Goal: Share content: Share content

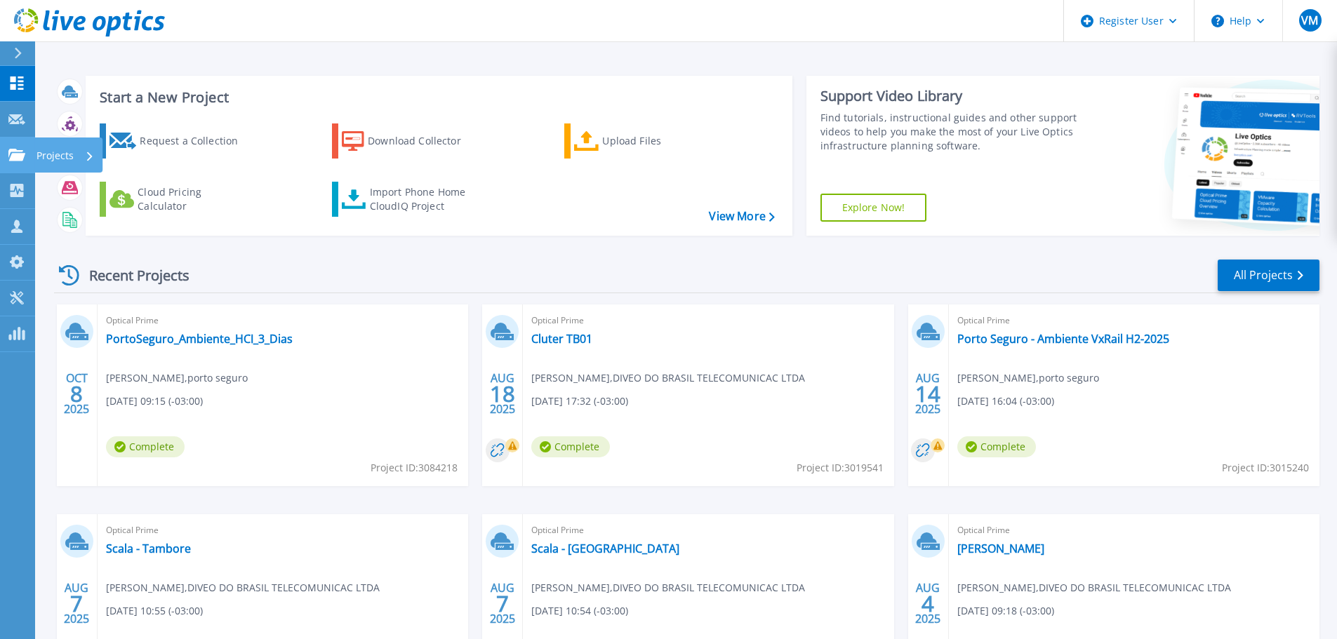
click at [62, 155] on p "Projects" at bounding box center [54, 156] width 37 height 36
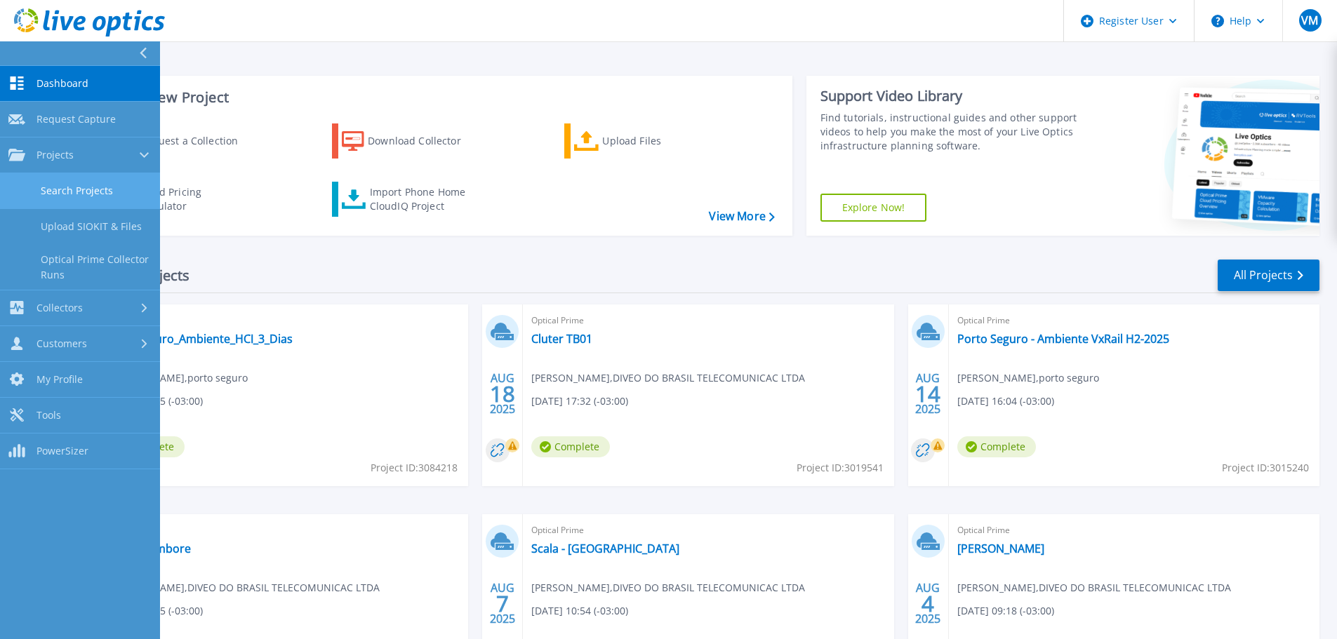
click at [89, 186] on link "Search Projects" at bounding box center [80, 191] width 160 height 36
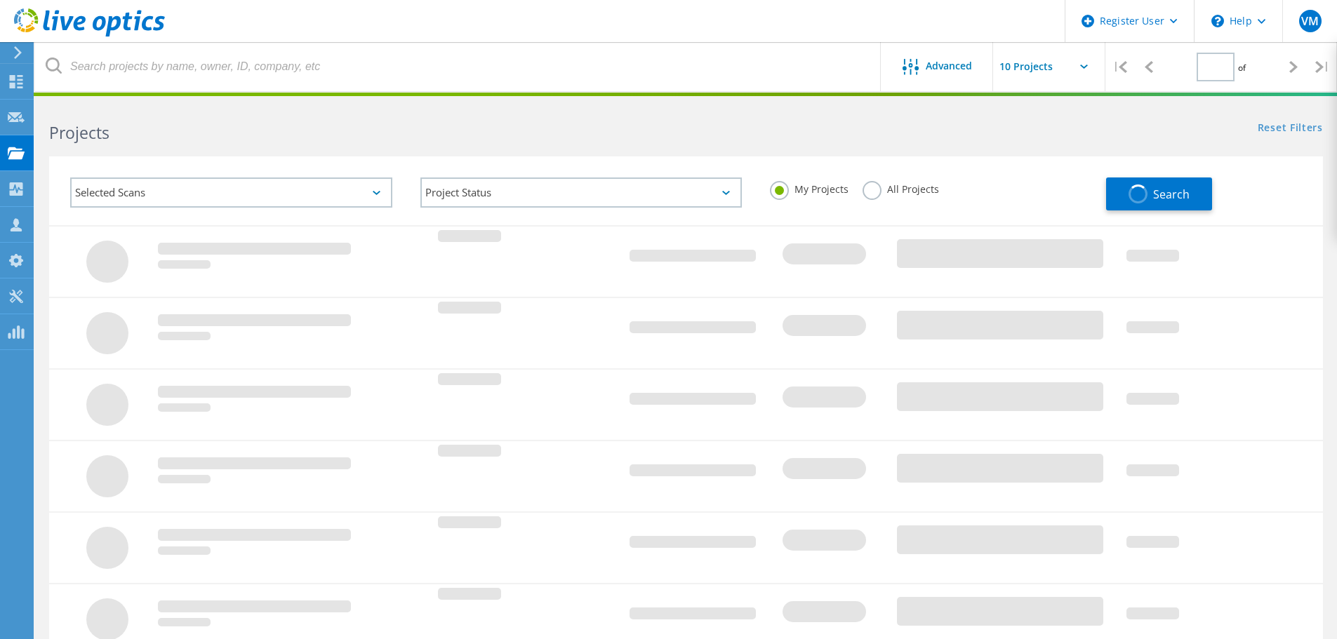
type input "1"
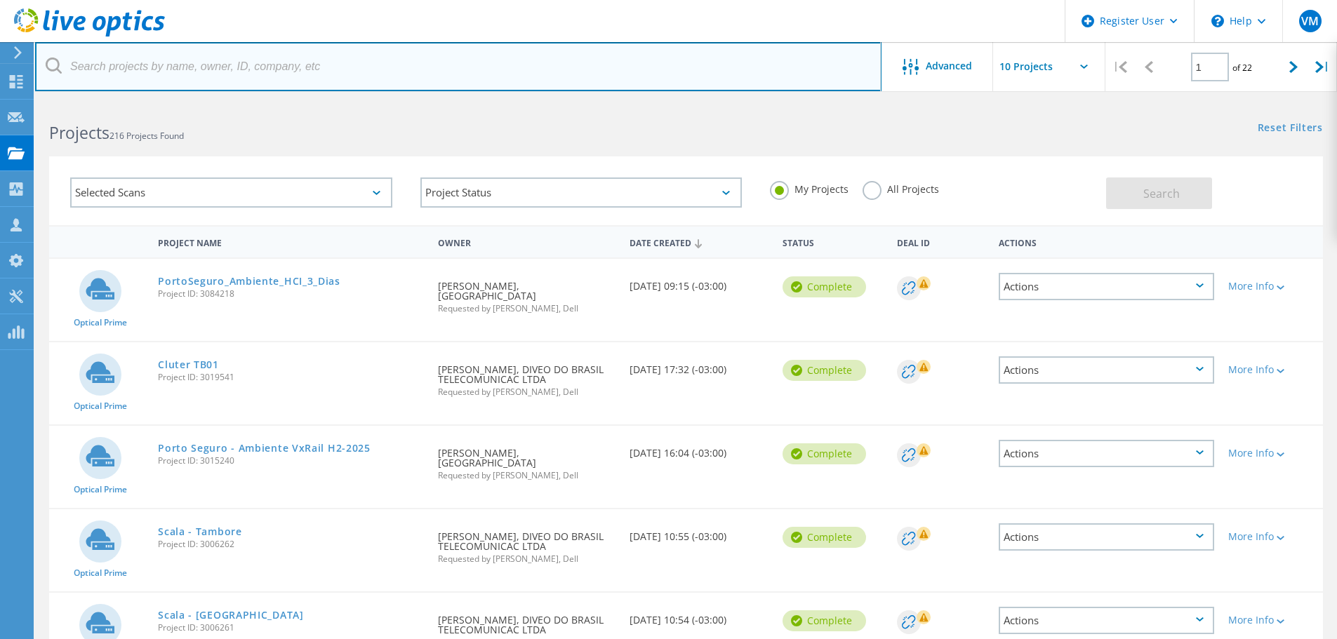
click at [189, 70] on input "text" at bounding box center [458, 66] width 846 height 49
paste input "2636582"
type input "2636582"
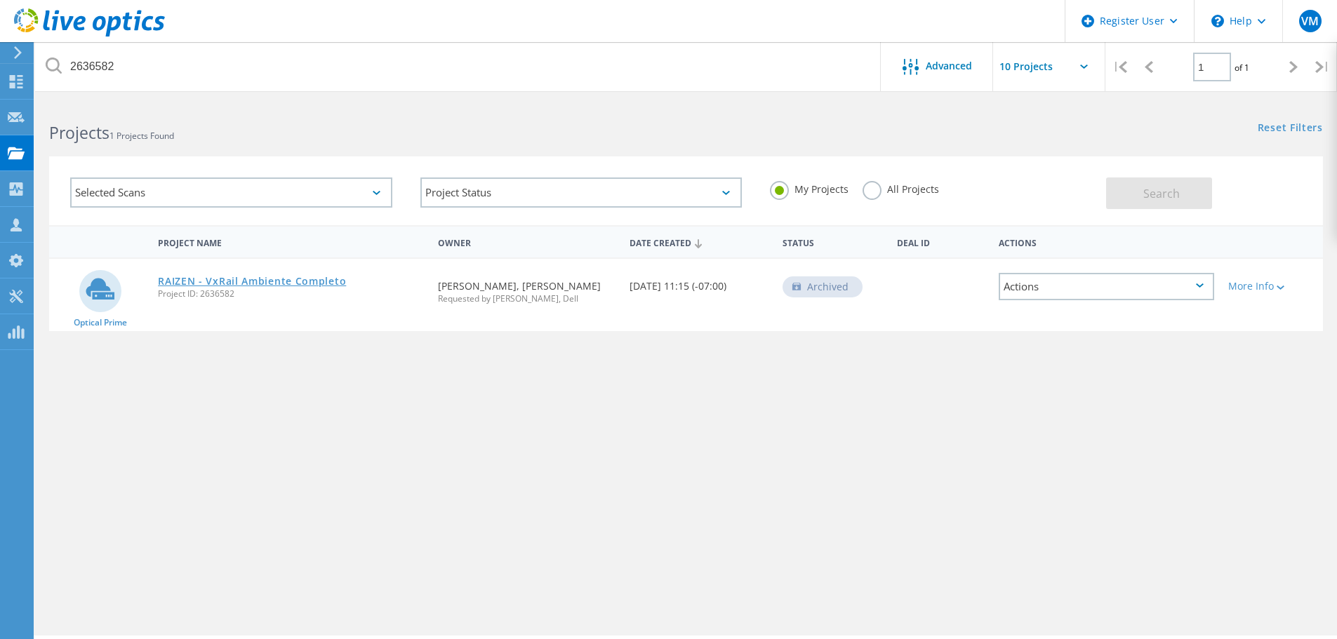
click at [286, 284] on link "RAIZEN - VxRail Ambiente Completo" at bounding box center [252, 282] width 188 height 10
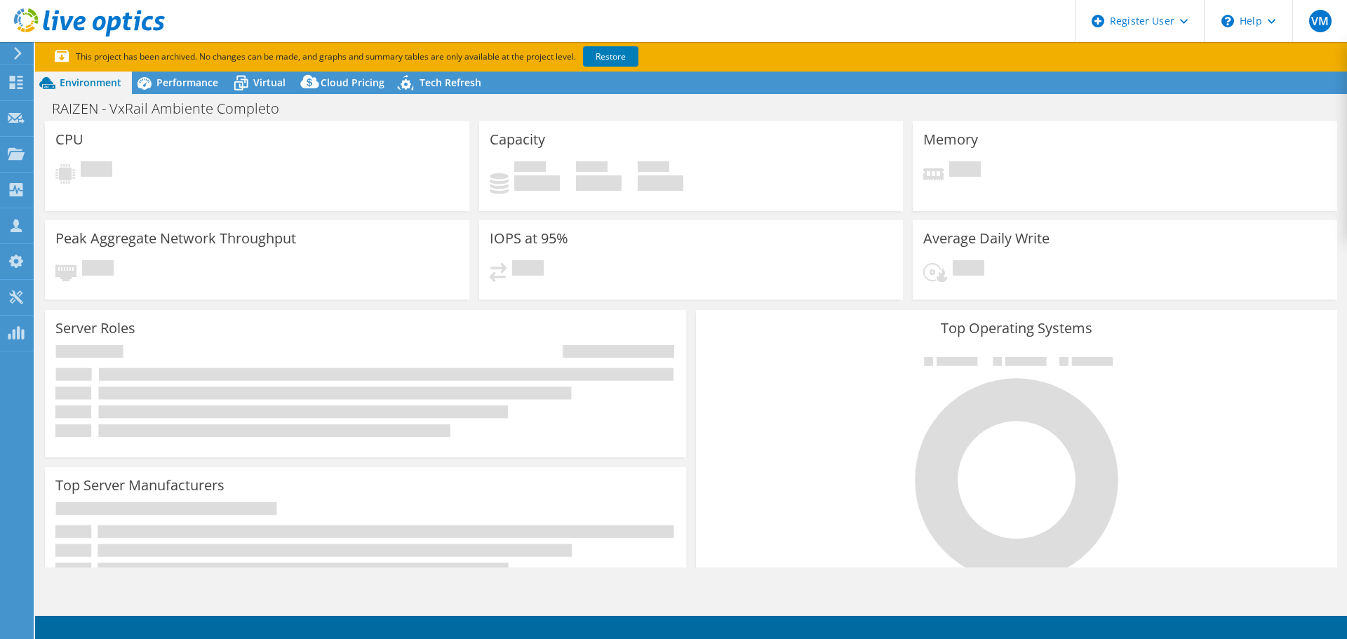
select select "USD"
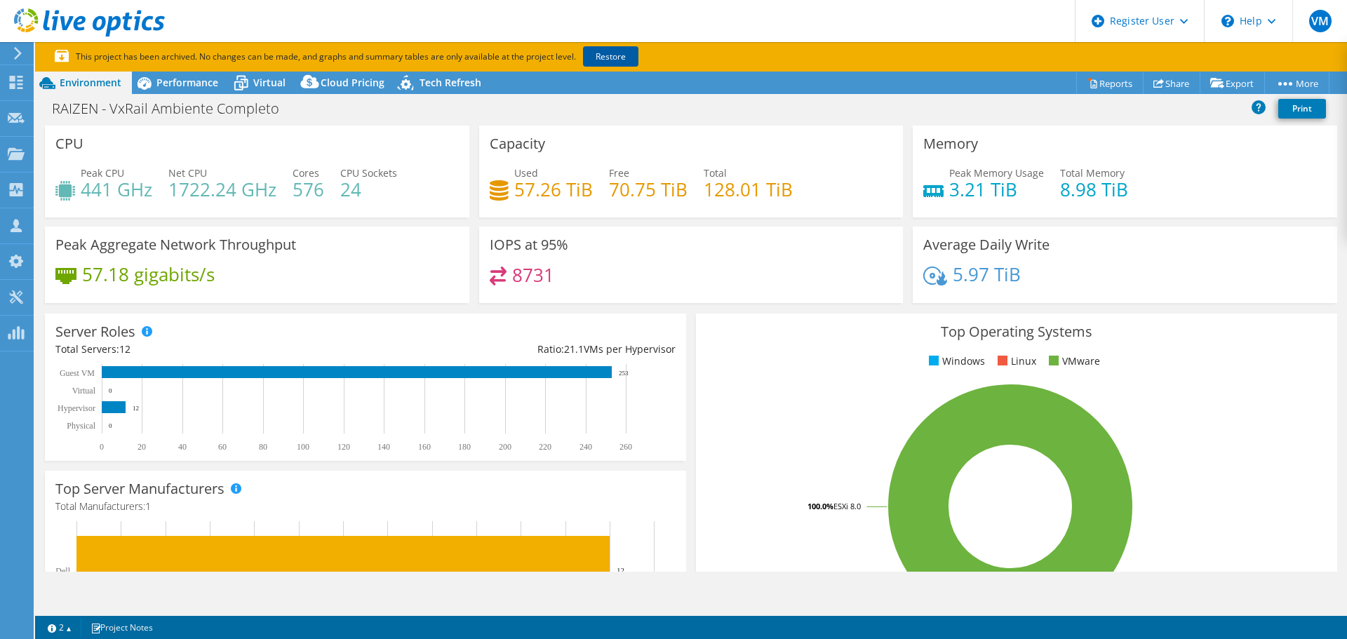
click at [613, 57] on link "Restore" at bounding box center [610, 56] width 55 height 20
click at [184, 86] on span "Performance" at bounding box center [187, 82] width 62 height 13
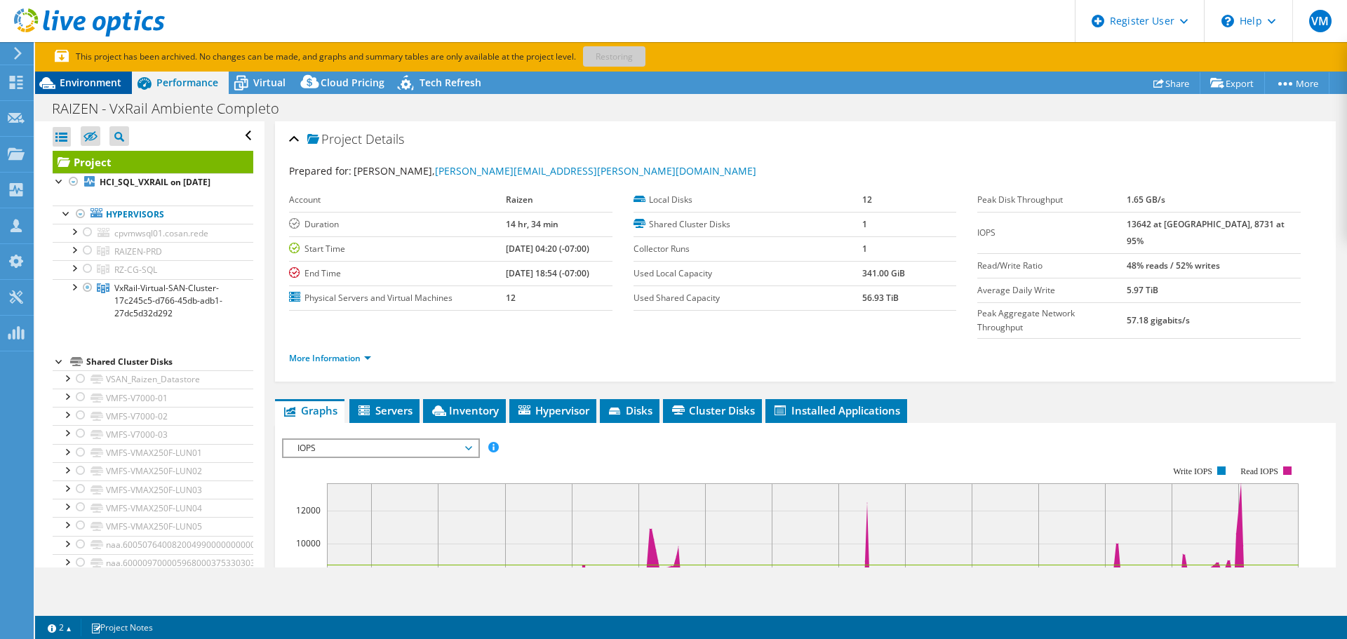
click at [112, 84] on span "Environment" at bounding box center [91, 82] width 62 height 13
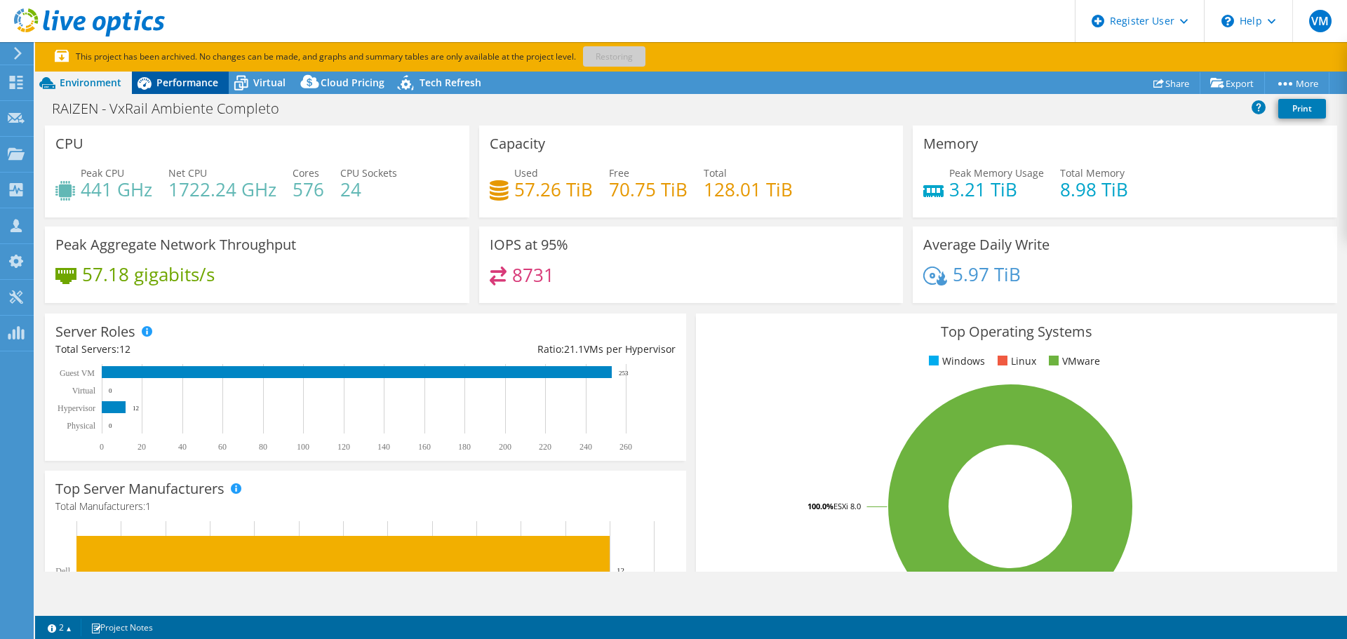
click at [183, 88] on span "Performance" at bounding box center [187, 82] width 62 height 13
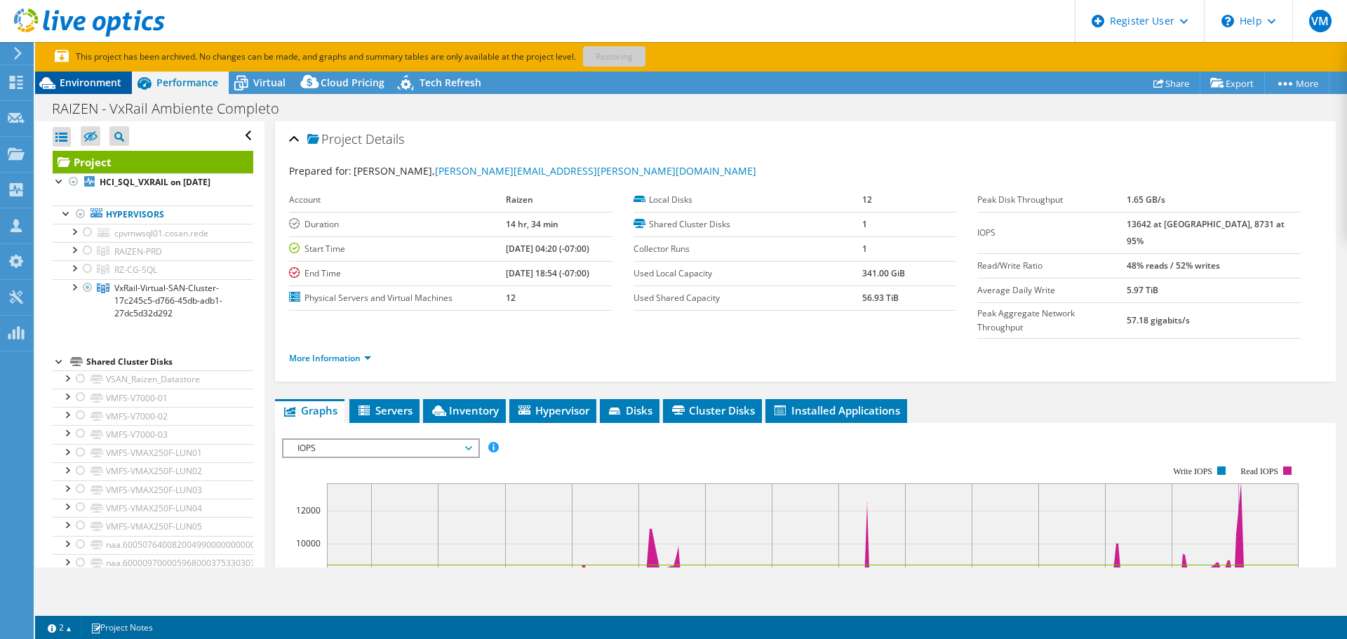
click at [95, 86] on span "Environment" at bounding box center [91, 82] width 62 height 13
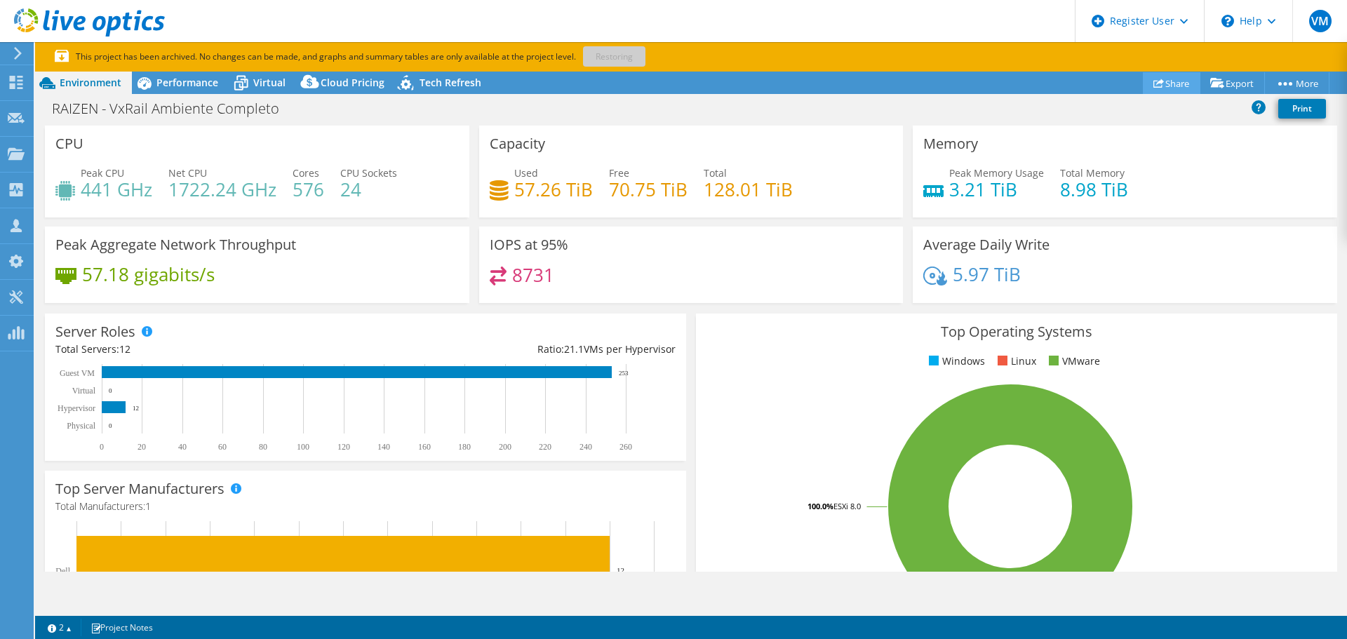
click at [1168, 85] on link "Share" at bounding box center [1172, 83] width 58 height 22
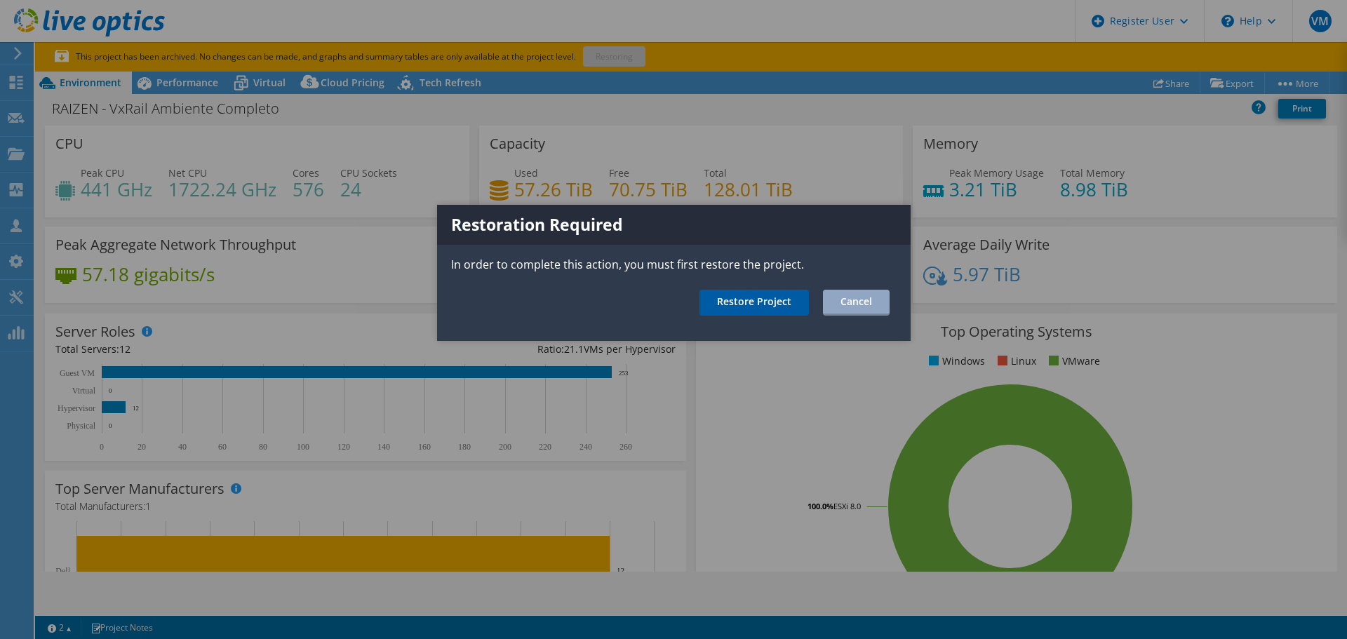
click at [757, 305] on link "Restore Project" at bounding box center [754, 303] width 109 height 26
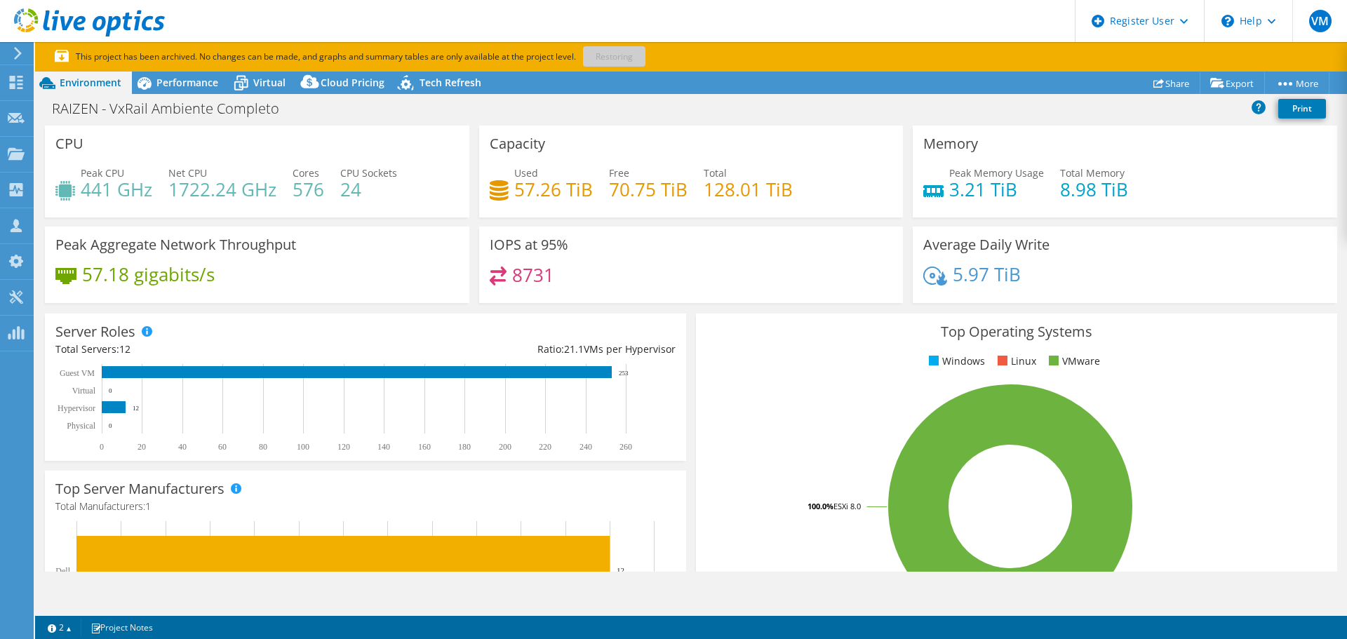
click at [221, 19] on header "VM Dell User Vitor Martins Vitor.Martins@dell.com Dell My Profile Log Out \n He…" at bounding box center [673, 21] width 1347 height 42
click at [35, 156] on div "Projects" at bounding box center [66, 154] width 67 height 35
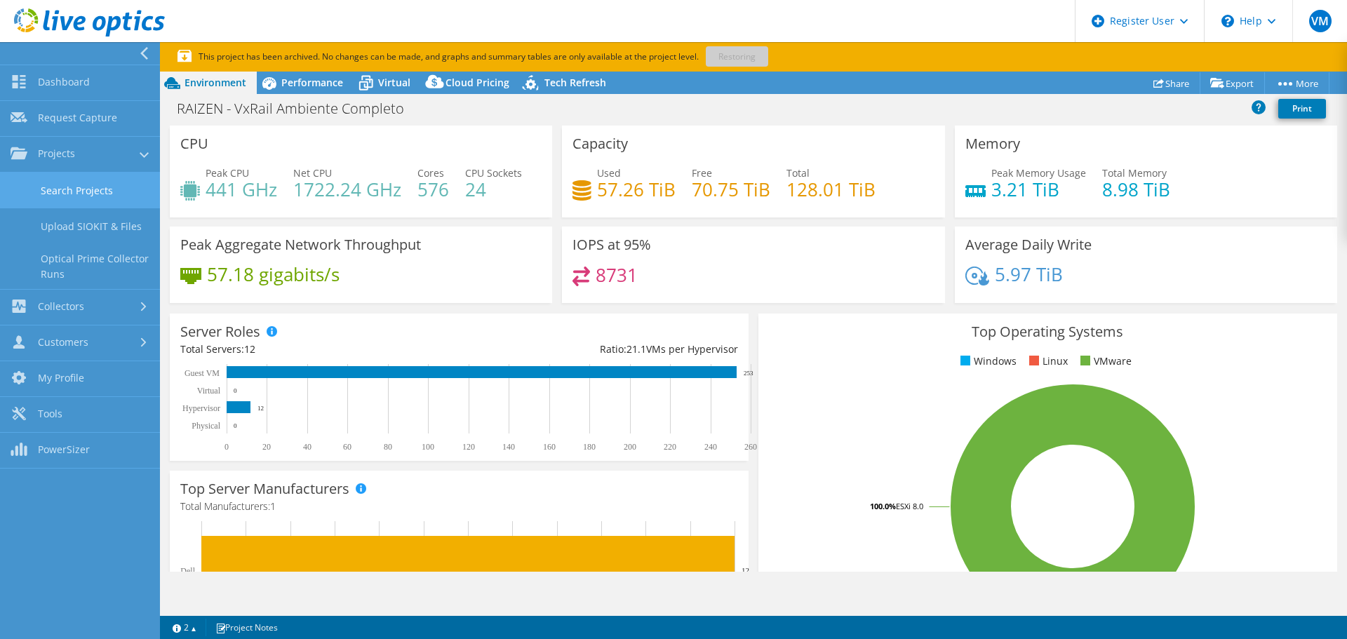
click at [81, 194] on link "Search Projects" at bounding box center [80, 191] width 160 height 36
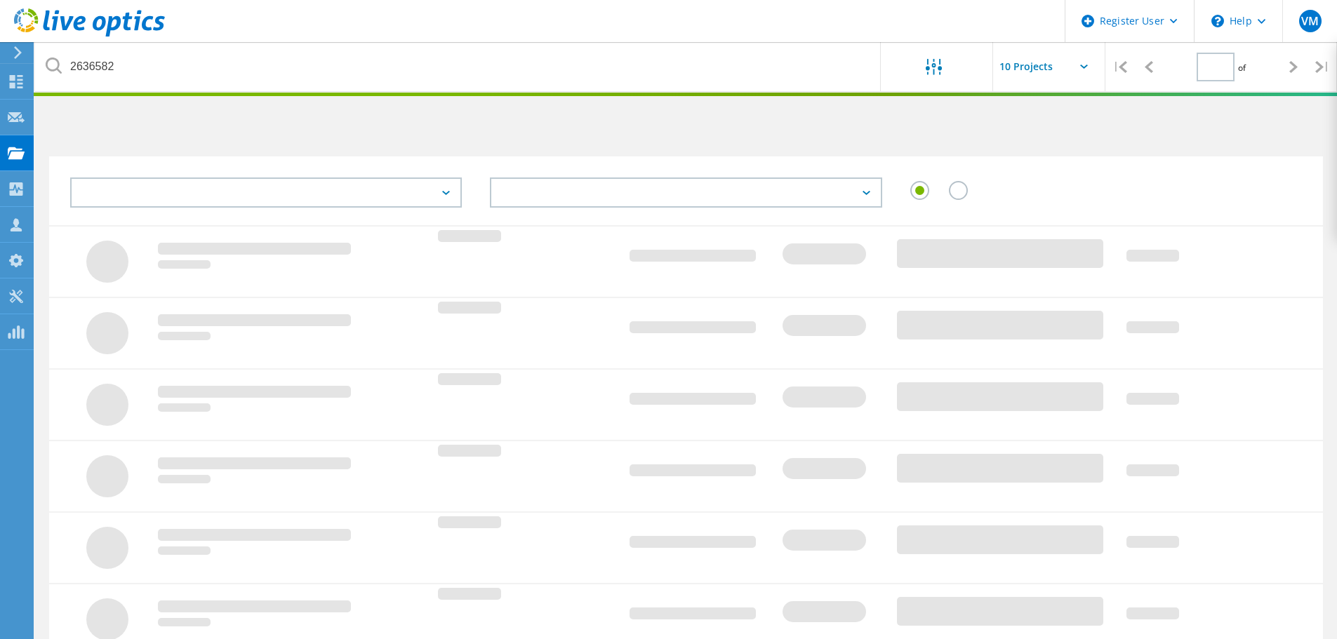
type input "1"
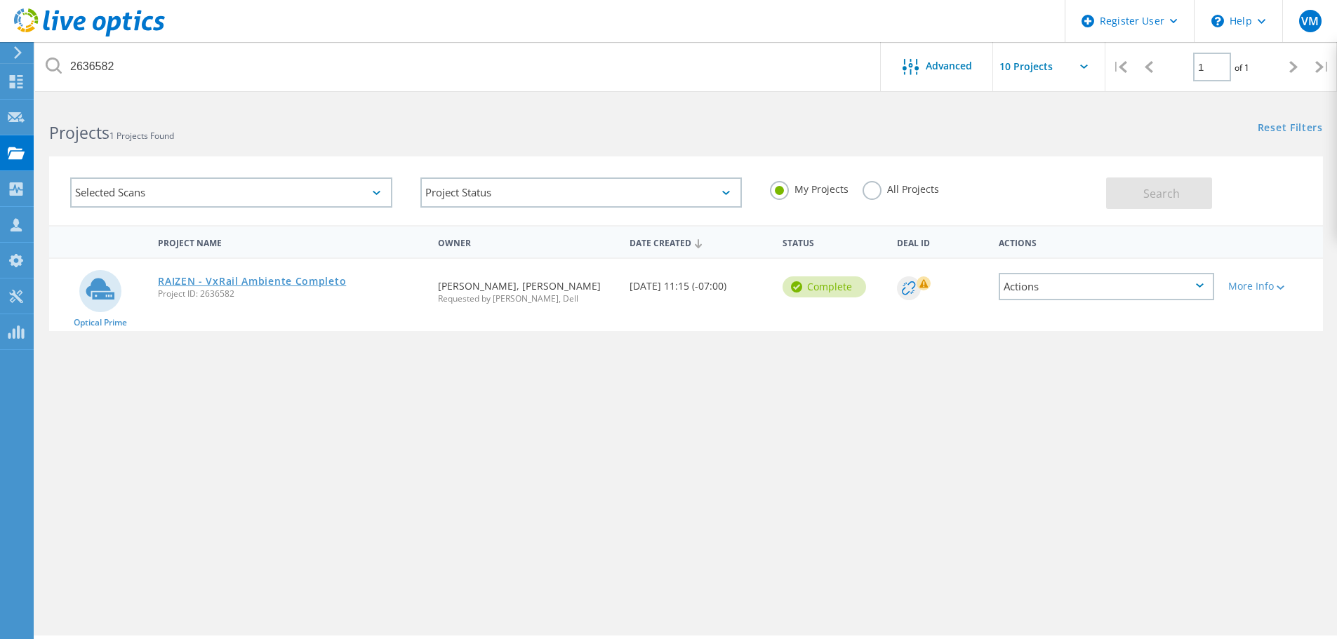
click at [237, 284] on link "RAIZEN - VxRail Ambiente Completo" at bounding box center [252, 282] width 188 height 10
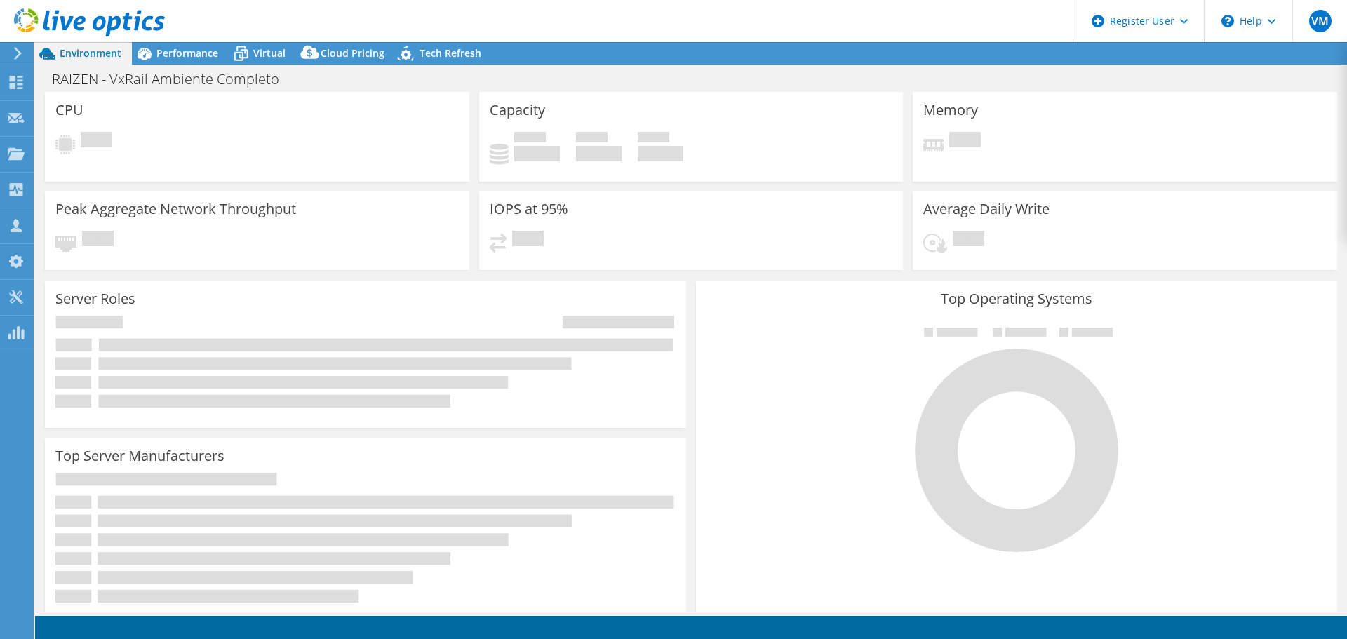
select select "USD"
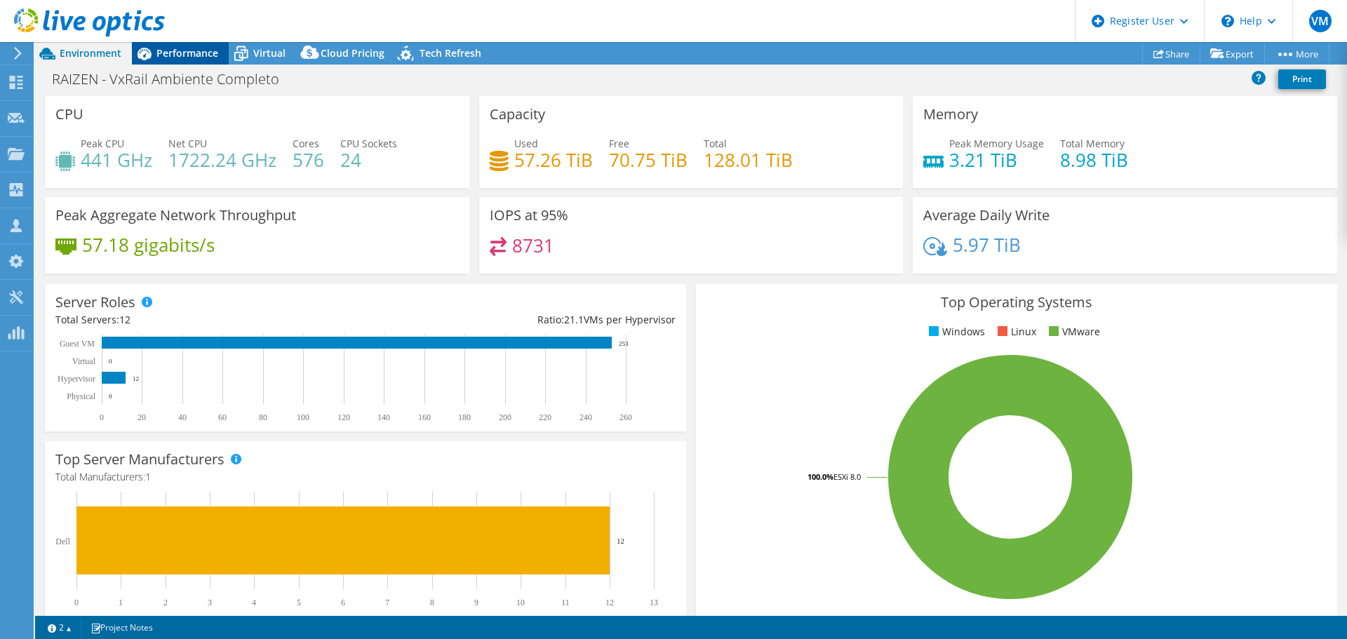
click at [170, 52] on span "Performance" at bounding box center [187, 52] width 62 height 13
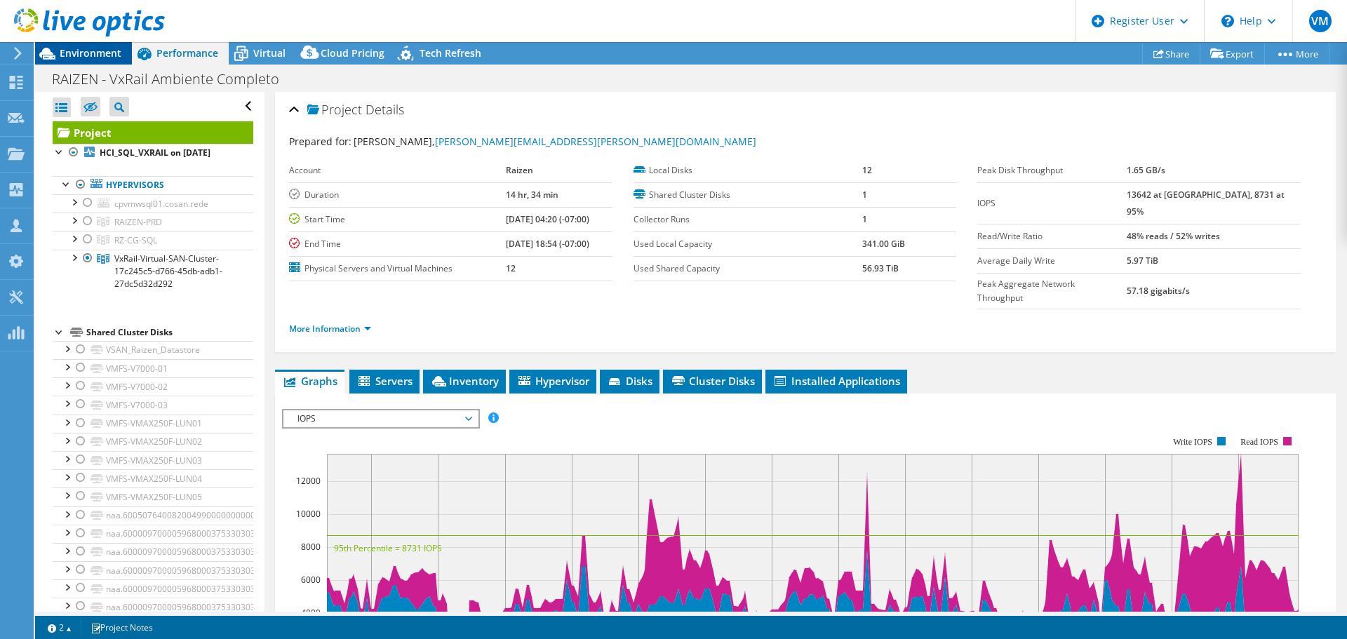
click at [93, 53] on span "Environment" at bounding box center [91, 52] width 62 height 13
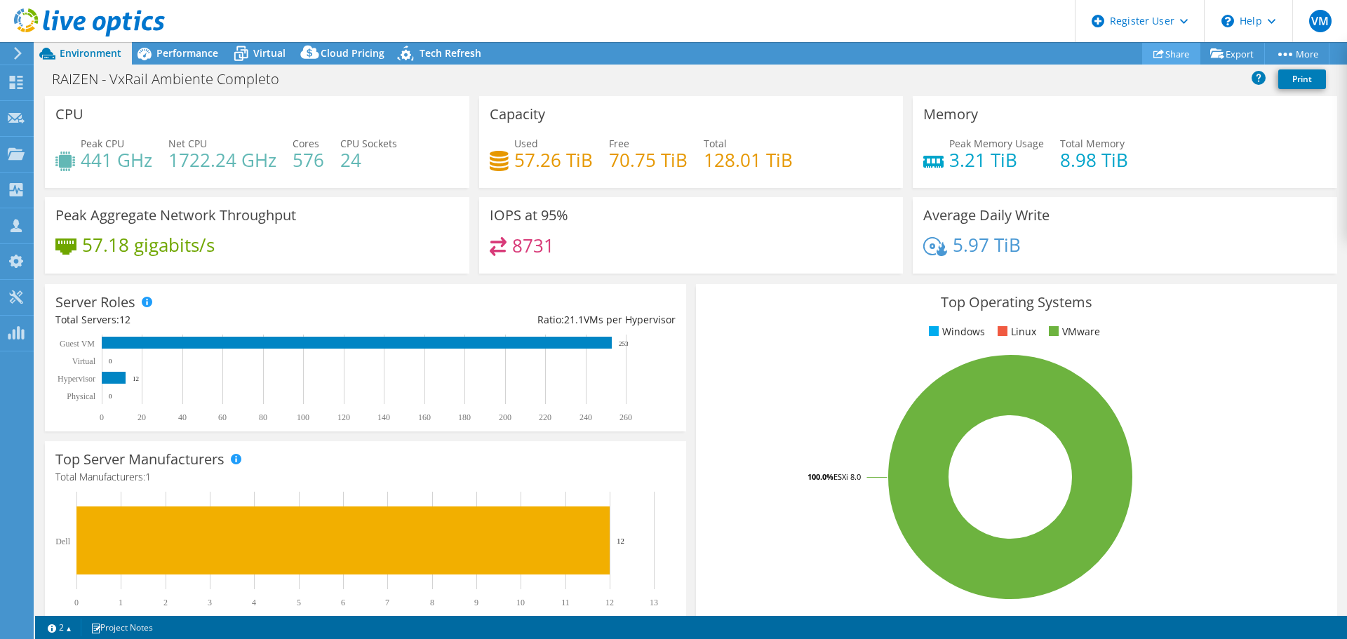
click at [1160, 54] on link "Share" at bounding box center [1172, 54] width 58 height 22
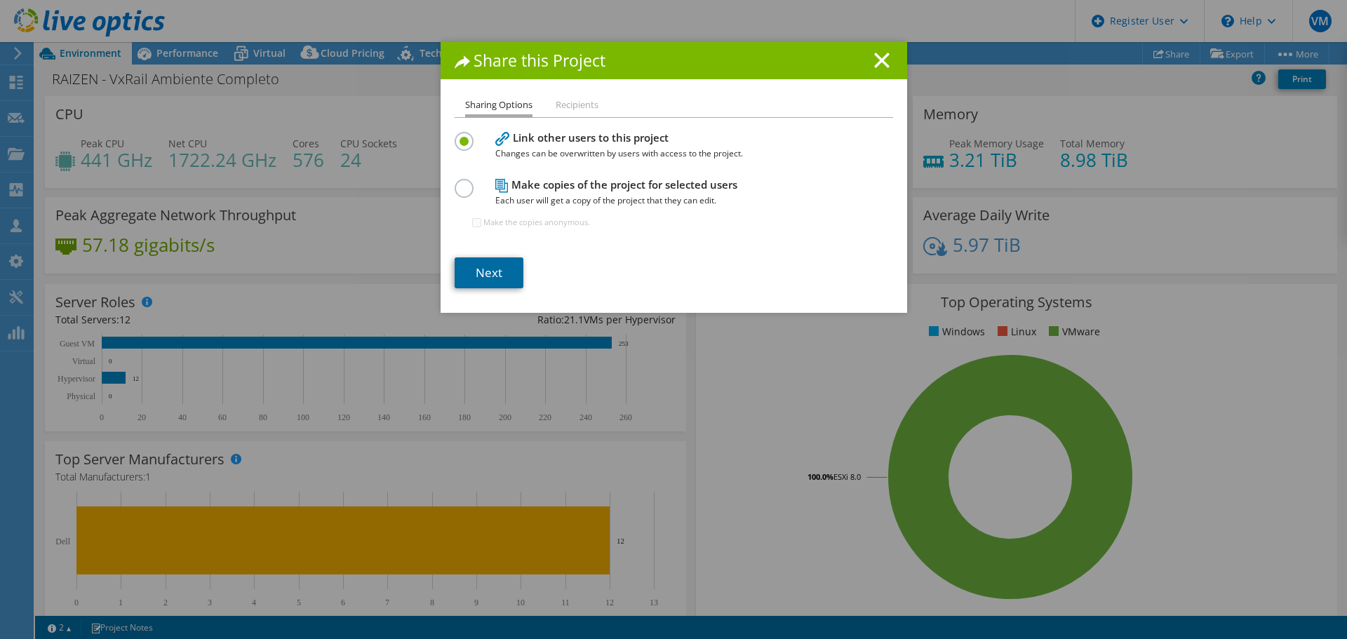
click at [488, 274] on link "Next" at bounding box center [489, 273] width 69 height 31
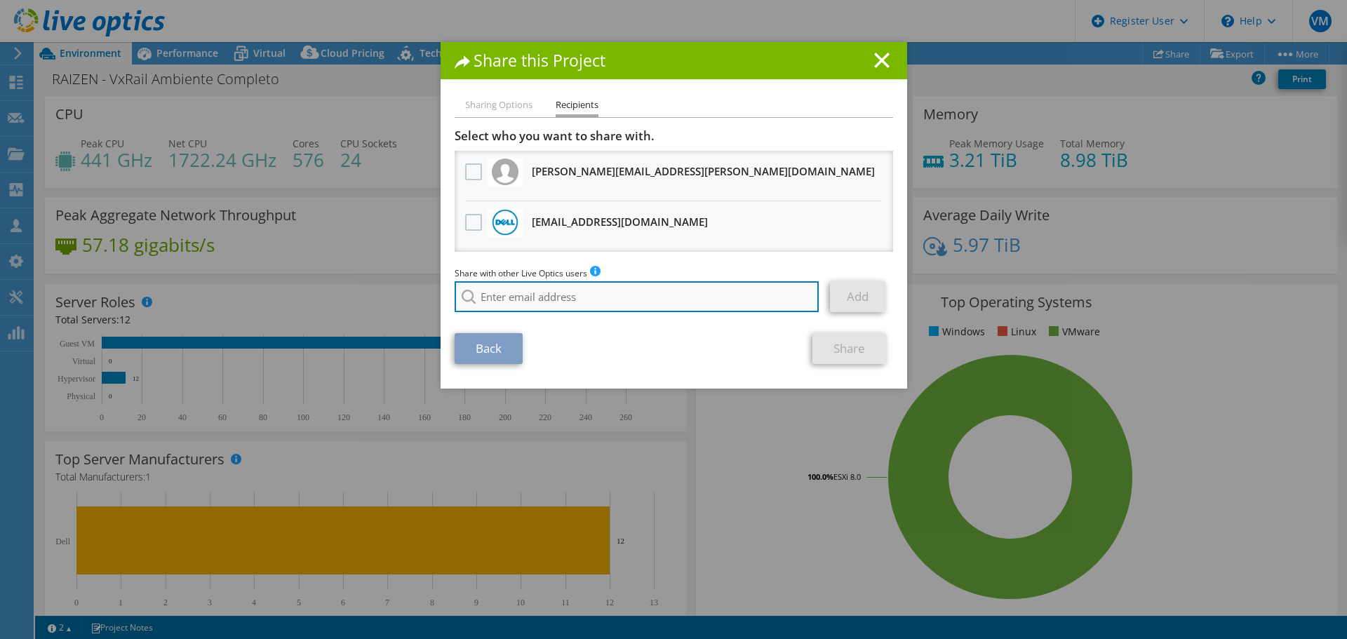
click at [614, 292] on input "search" at bounding box center [637, 296] width 365 height 31
paste input "[PERSON_NAME][EMAIL_ADDRESS][DOMAIN_NAME]"
type input "[PERSON_NAME][EMAIL_ADDRESS][DOMAIN_NAME]"
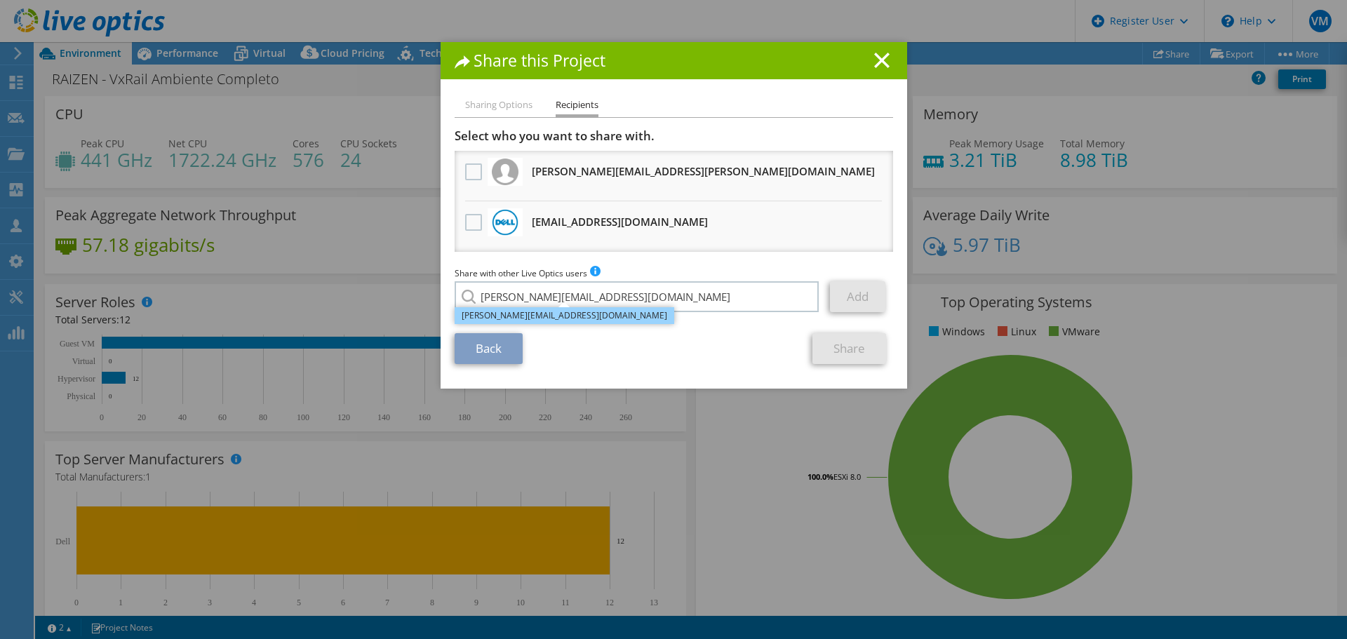
click at [567, 318] on li "[PERSON_NAME][EMAIL_ADDRESS][DOMAIN_NAME]" at bounding box center [565, 315] width 220 height 17
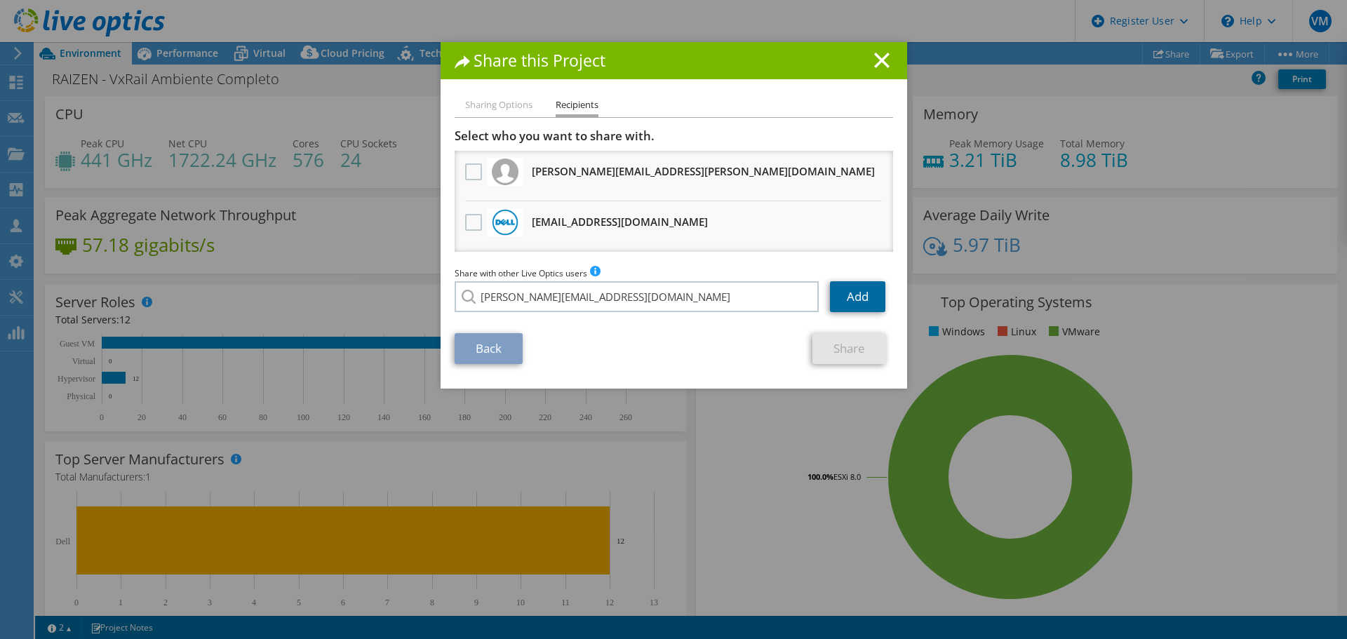
click at [856, 303] on link "Add" at bounding box center [857, 296] width 55 height 31
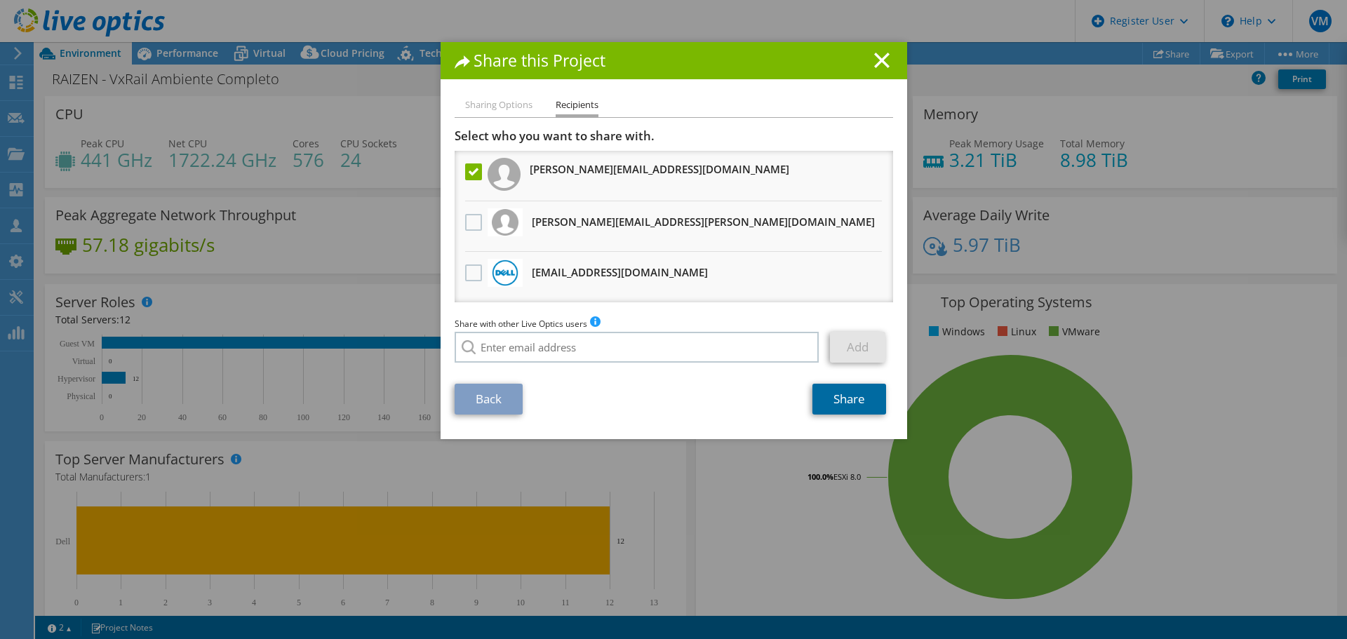
click at [827, 401] on link "Share" at bounding box center [850, 399] width 74 height 31
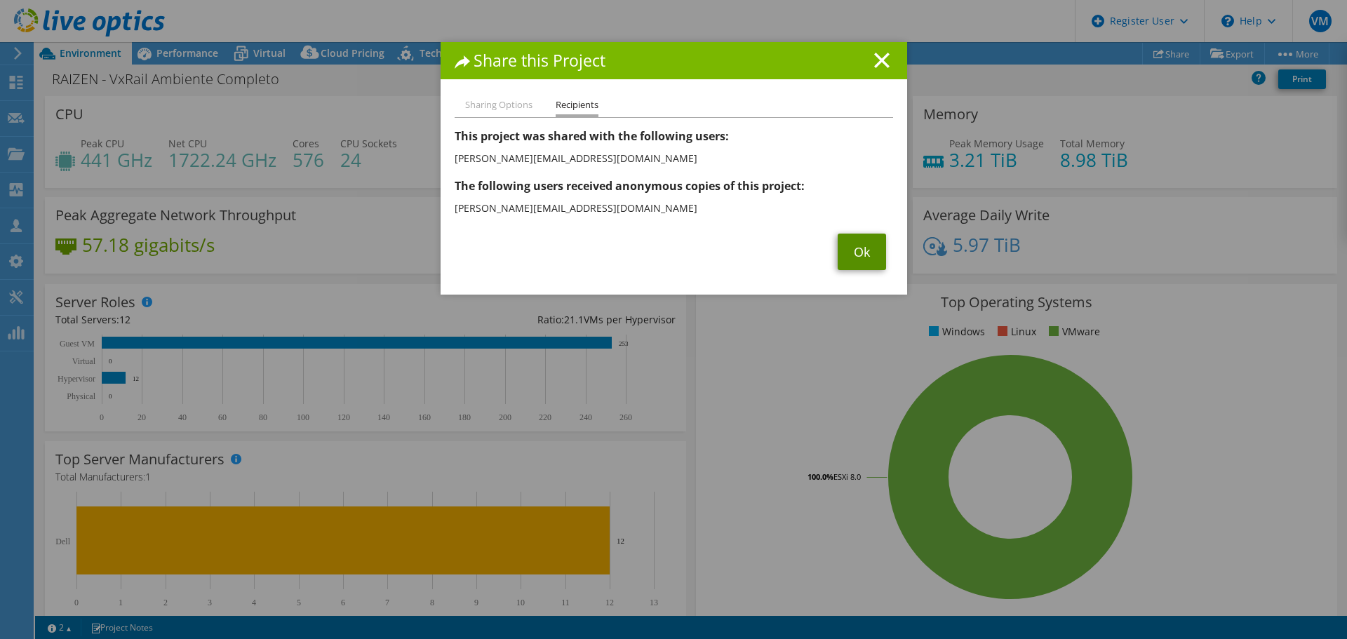
click at [854, 252] on link "Ok" at bounding box center [862, 252] width 48 height 36
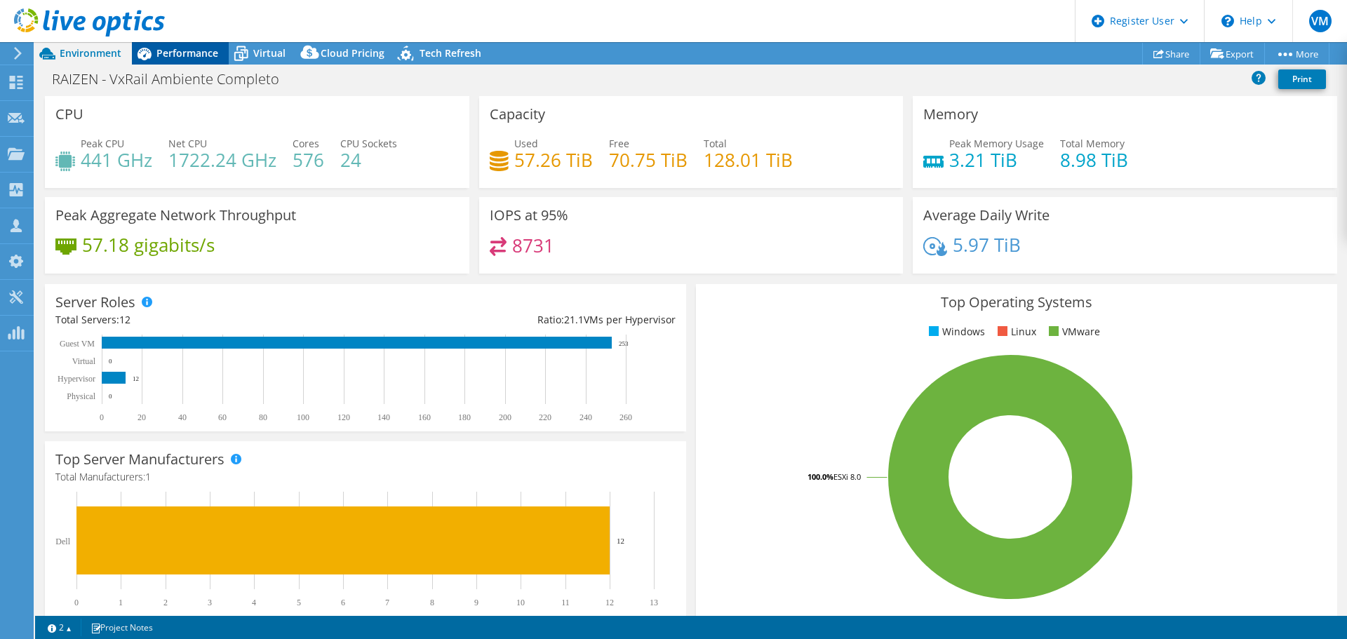
click at [197, 44] on div "Performance" at bounding box center [180, 53] width 97 height 22
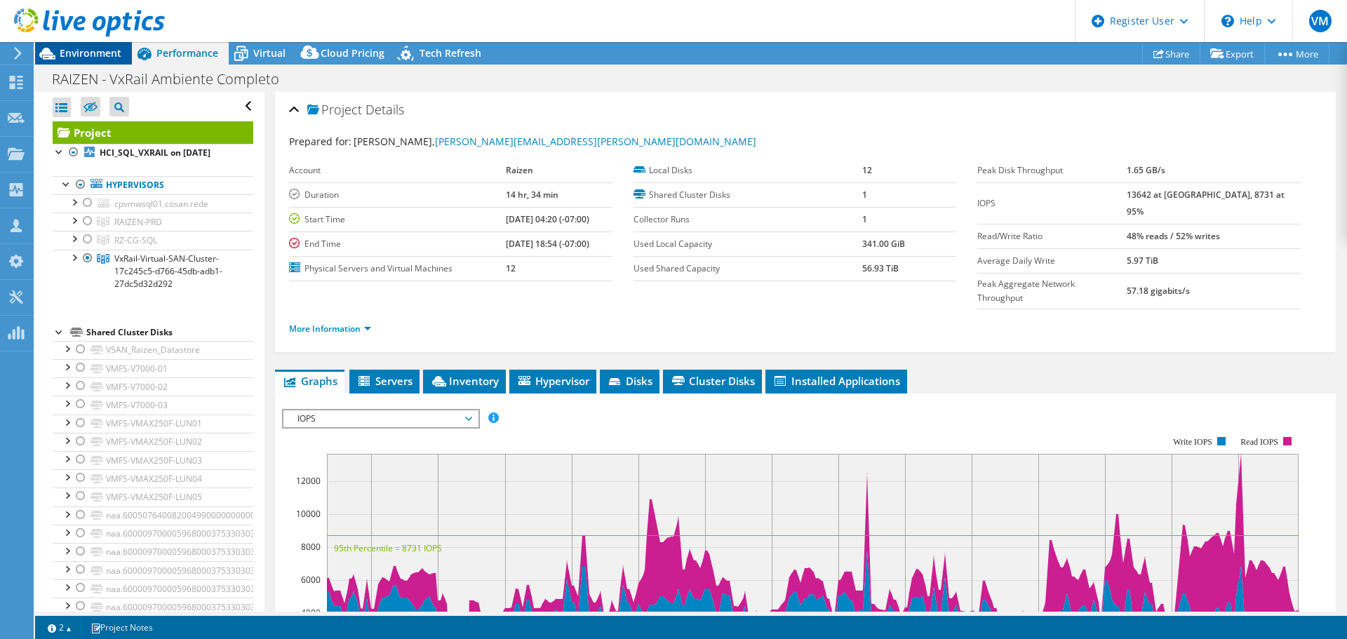
click at [95, 53] on span "Environment" at bounding box center [91, 52] width 62 height 13
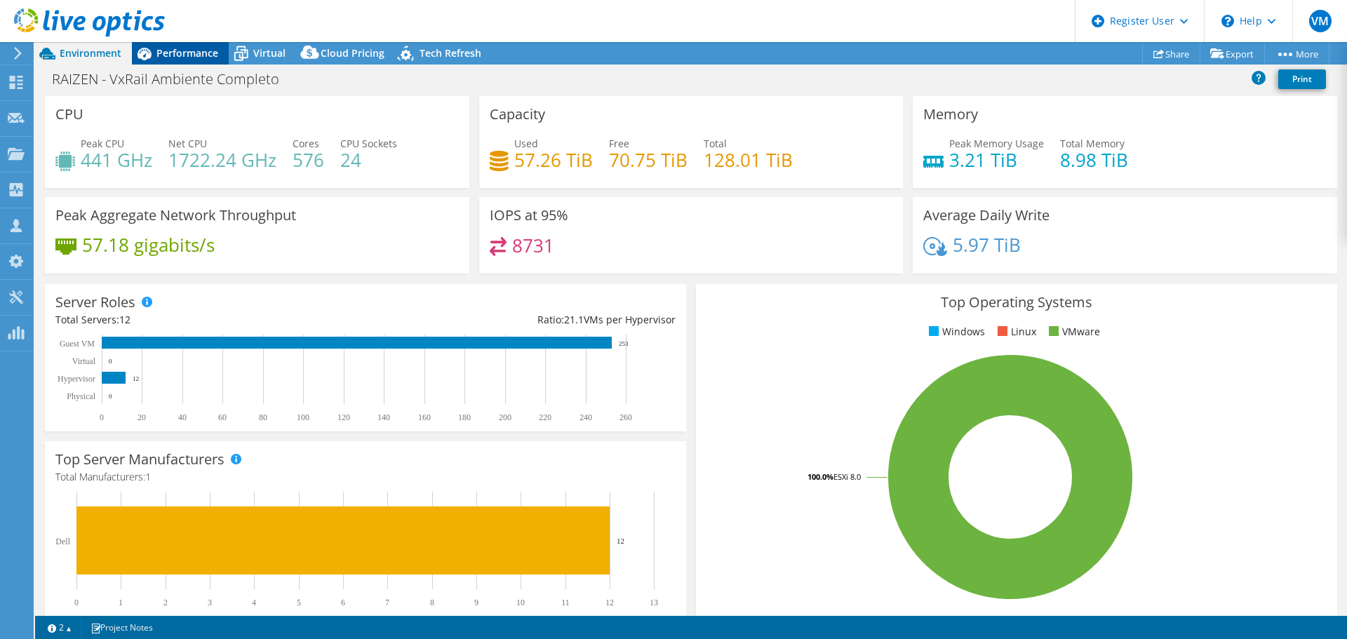
click at [194, 52] on span "Performance" at bounding box center [187, 52] width 62 height 13
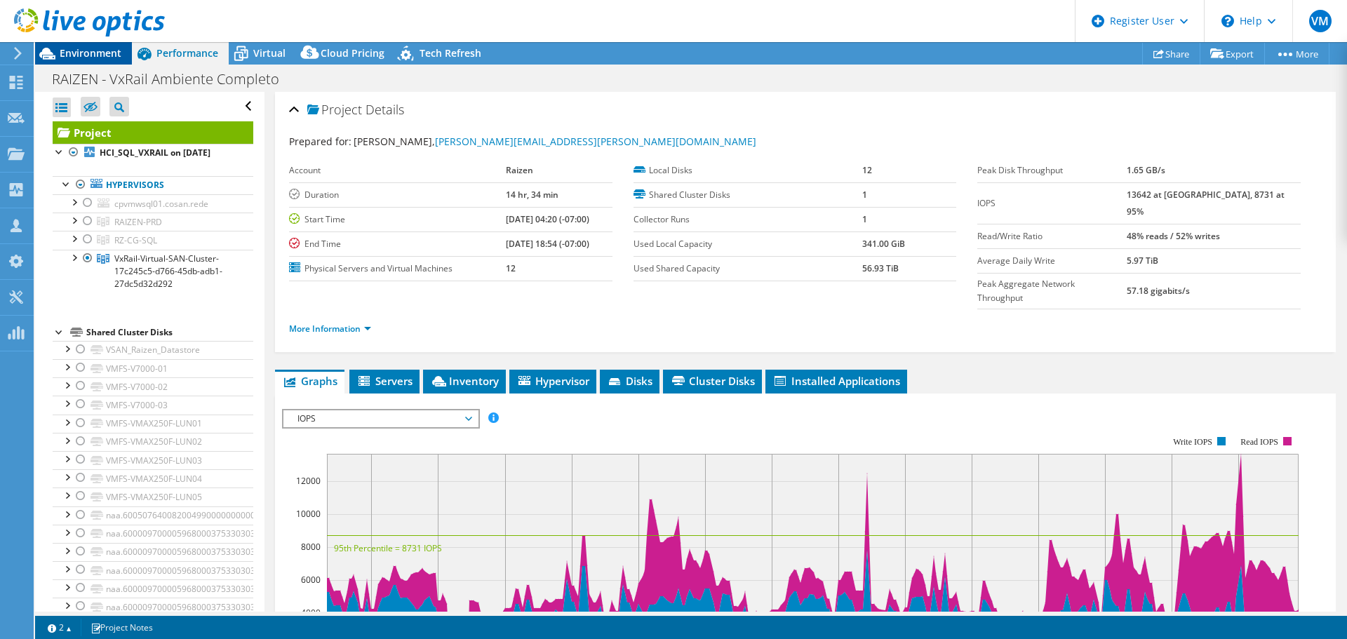
click at [86, 58] on span "Environment" at bounding box center [91, 52] width 62 height 13
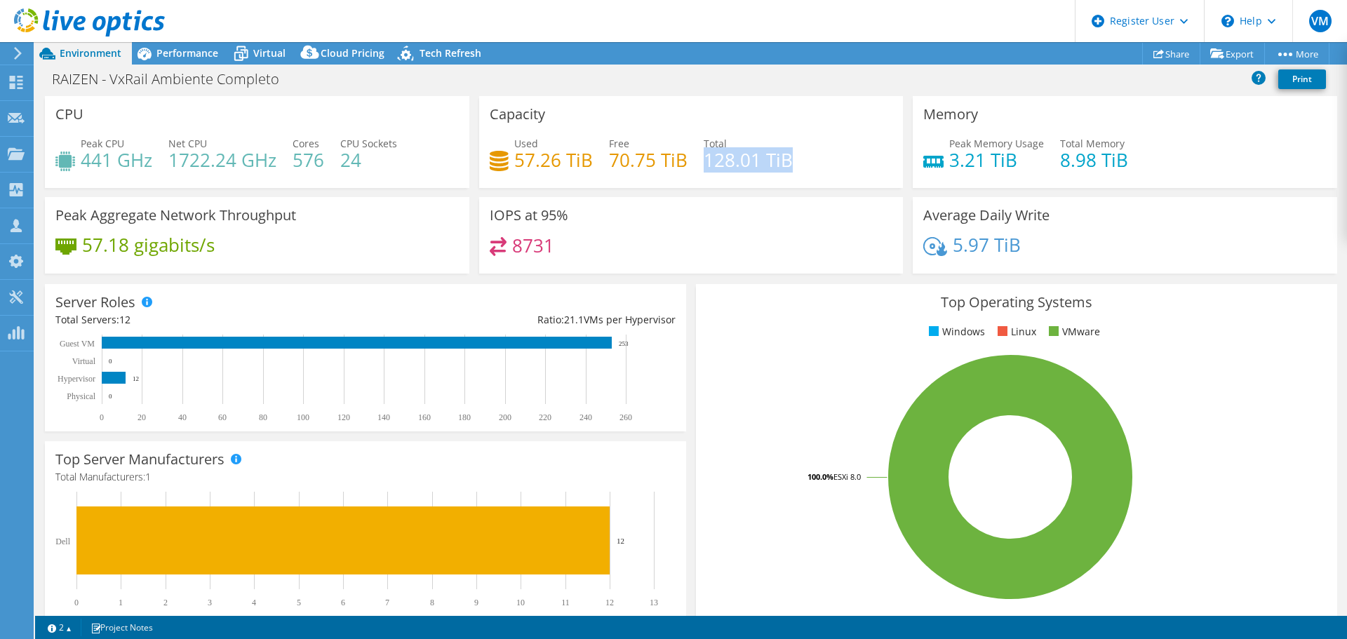
drag, startPoint x: 701, startPoint y: 163, endPoint x: 785, endPoint y: 164, distance: 83.5
click at [785, 164] on h4 "128.01 TiB" at bounding box center [748, 159] width 89 height 15
click at [730, 232] on div "IOPS at 95% 8731" at bounding box center [691, 235] width 425 height 76
